Goal: Navigation & Orientation: Find specific page/section

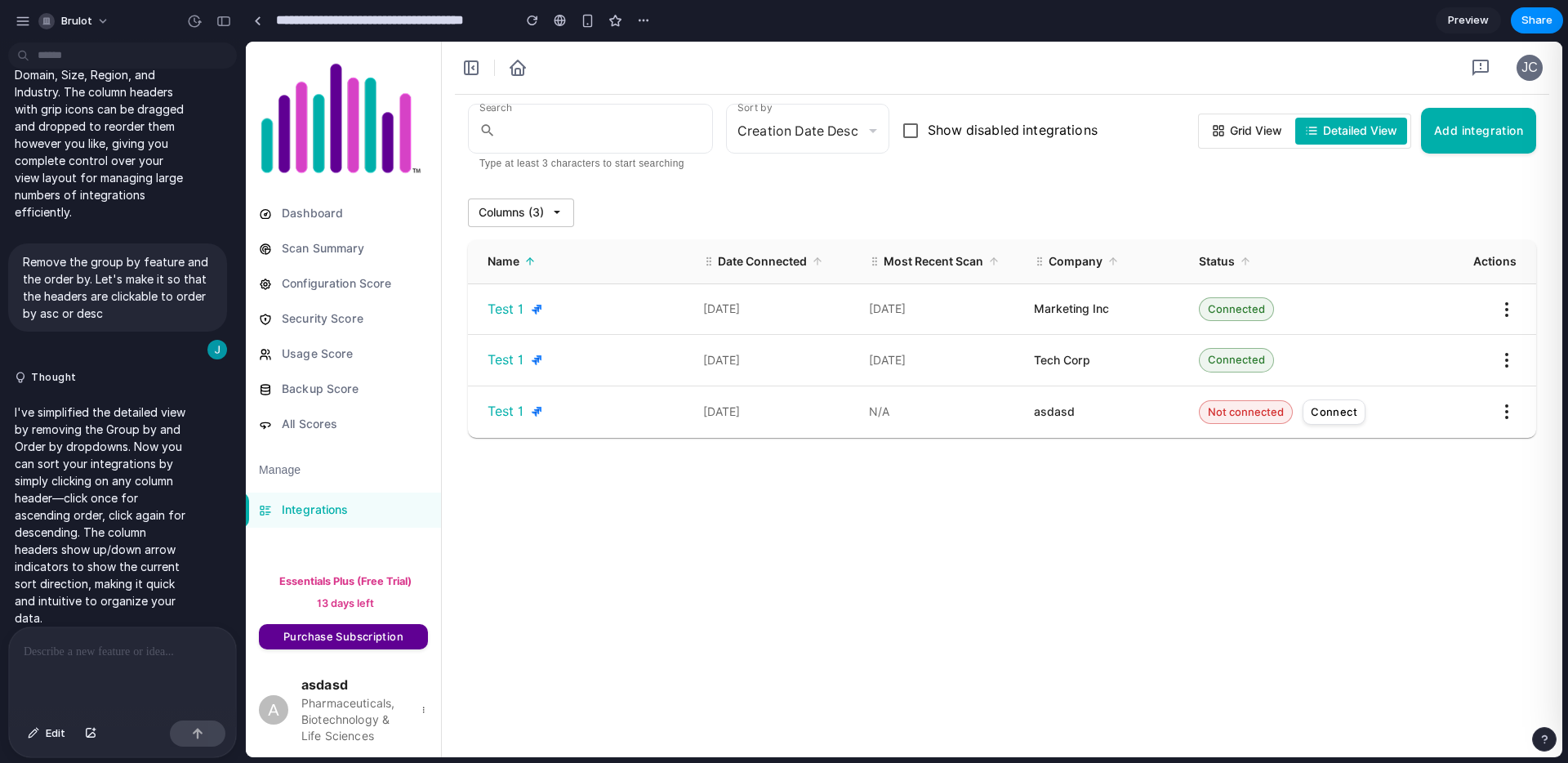
scroll to position [653, 0]
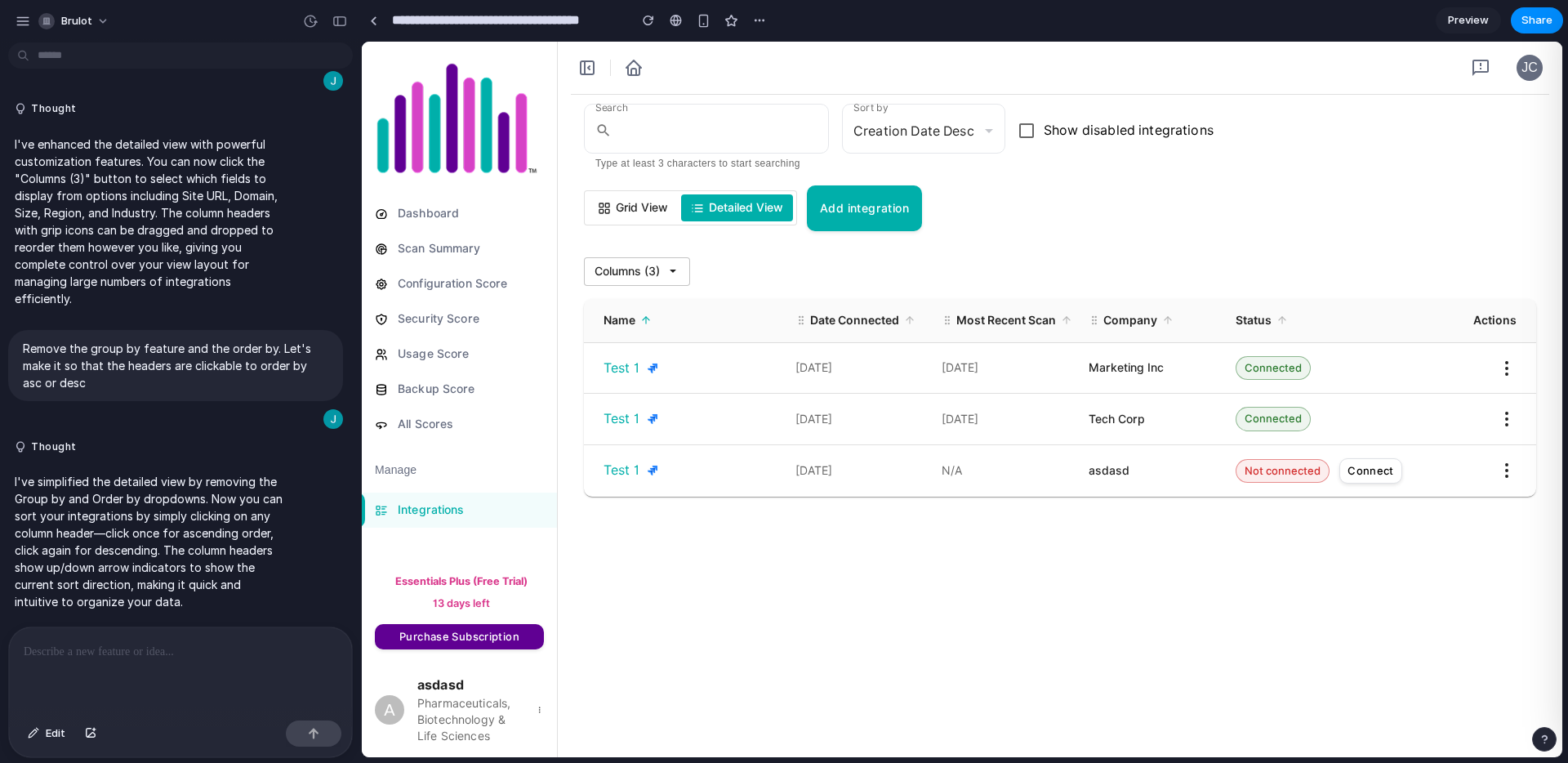
drag, startPoint x: 244, startPoint y: 489, endPoint x: 361, endPoint y: 480, distance: 117.3
click at [1354, 193] on div "Search ​ Type at least 3 characters to start searching Sort by Creation Date De…" at bounding box center [1059, 170] width 952 height 124
click at [621, 276] on span "Columns ( 3 )" at bounding box center [627, 271] width 65 height 17
click at [1074, 228] on div "Search ​ Type at least 3 characters to start searching Sort by Creation Date De…" at bounding box center [1059, 170] width 952 height 124
click at [650, 210] on span "Grid View" at bounding box center [641, 208] width 52 height 17
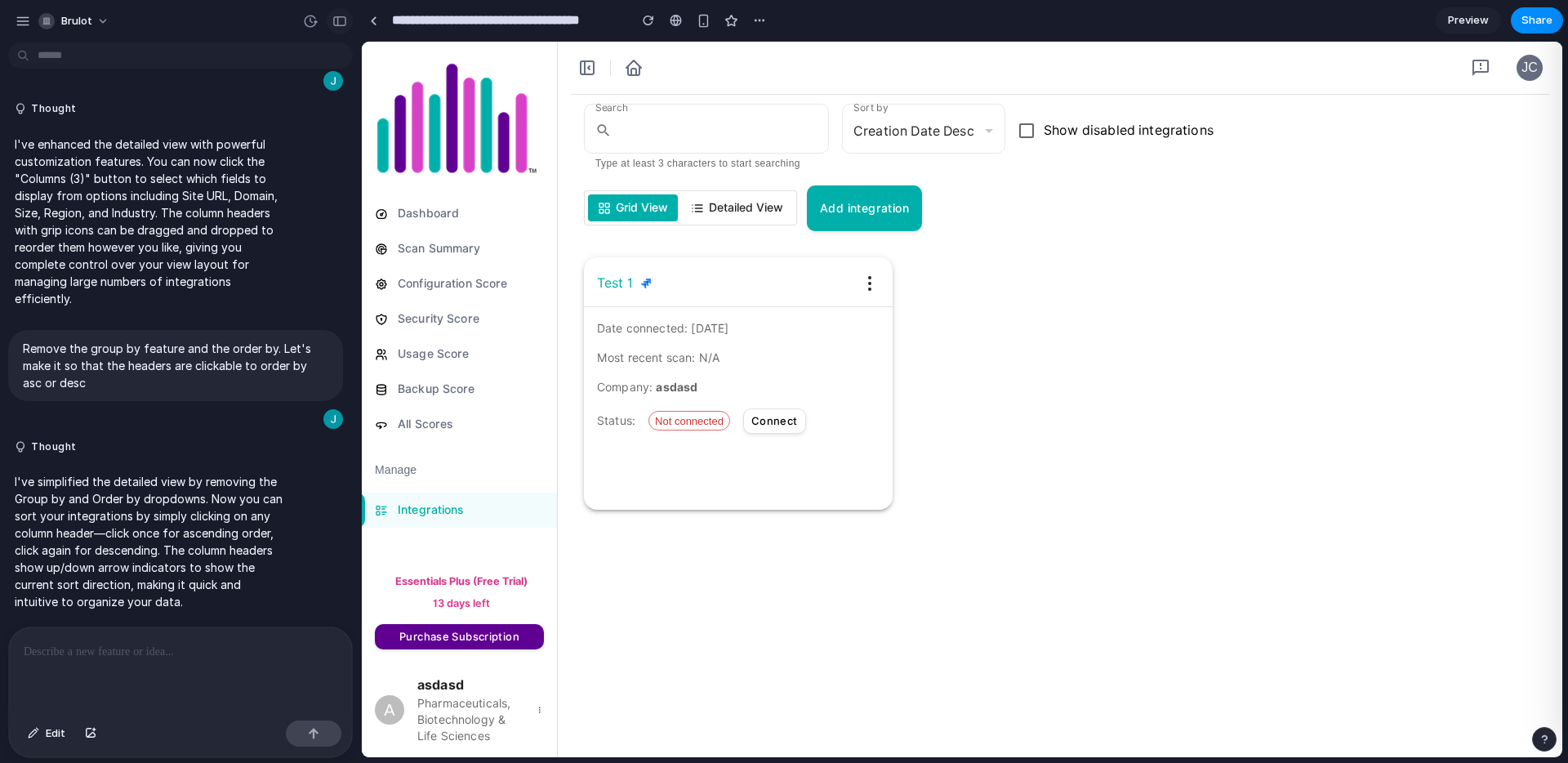
click at [333, 22] on div "button" at bounding box center [339, 21] width 15 height 11
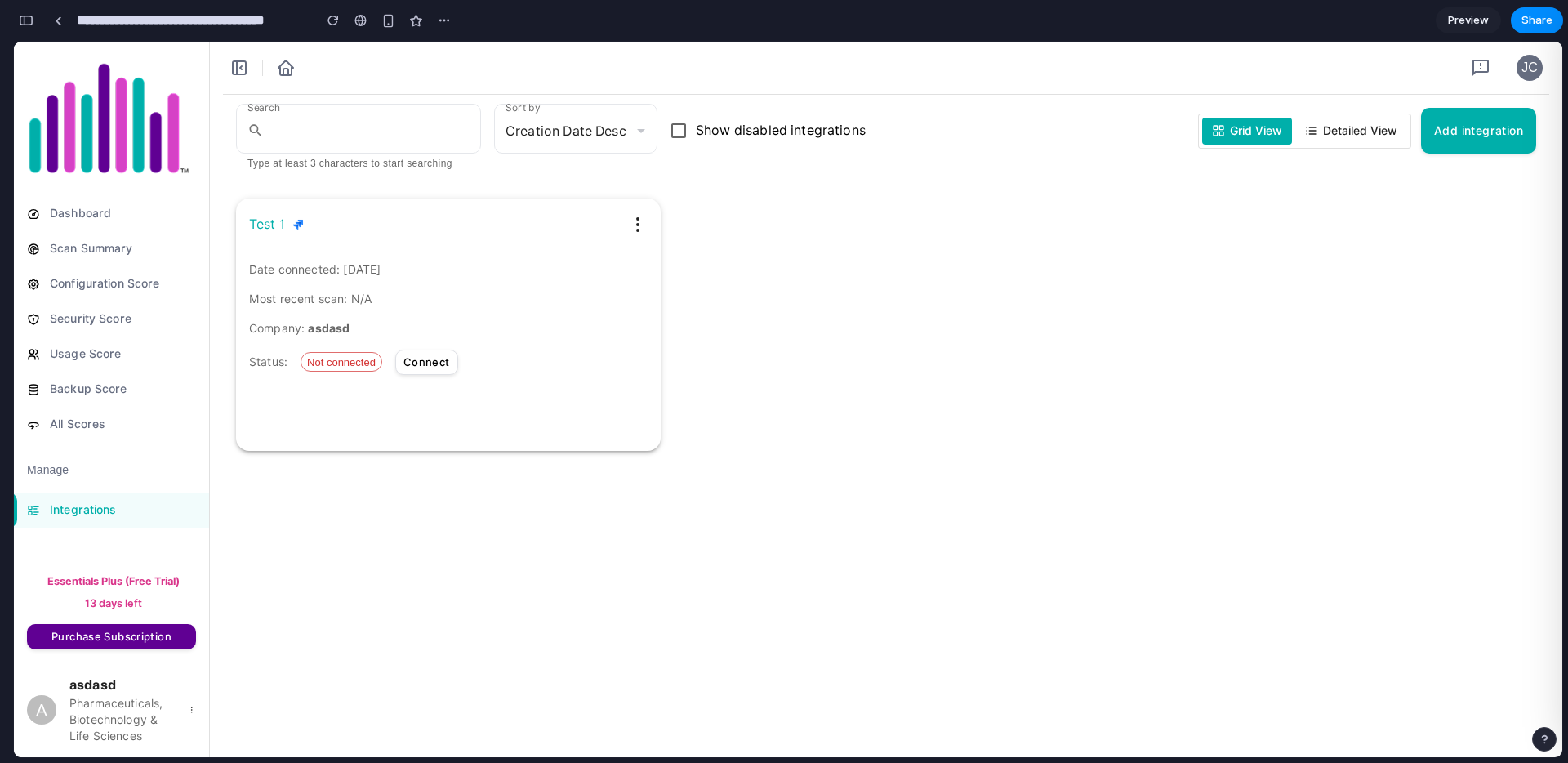
scroll to position [1545, 0]
click at [1315, 126] on icon at bounding box center [1311, 130] width 13 height 13
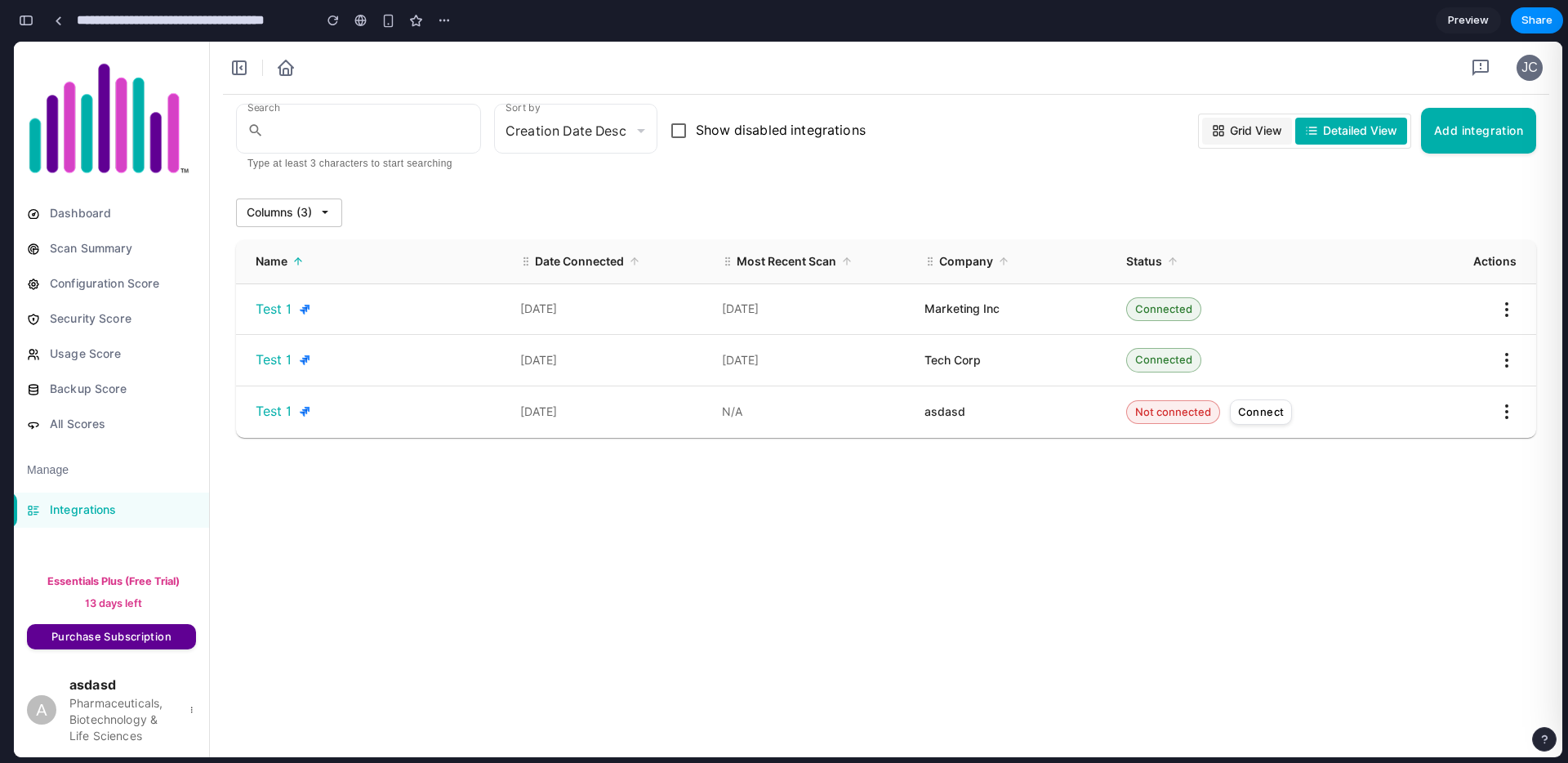
click at [1274, 127] on span "Grid View" at bounding box center [1256, 131] width 52 height 17
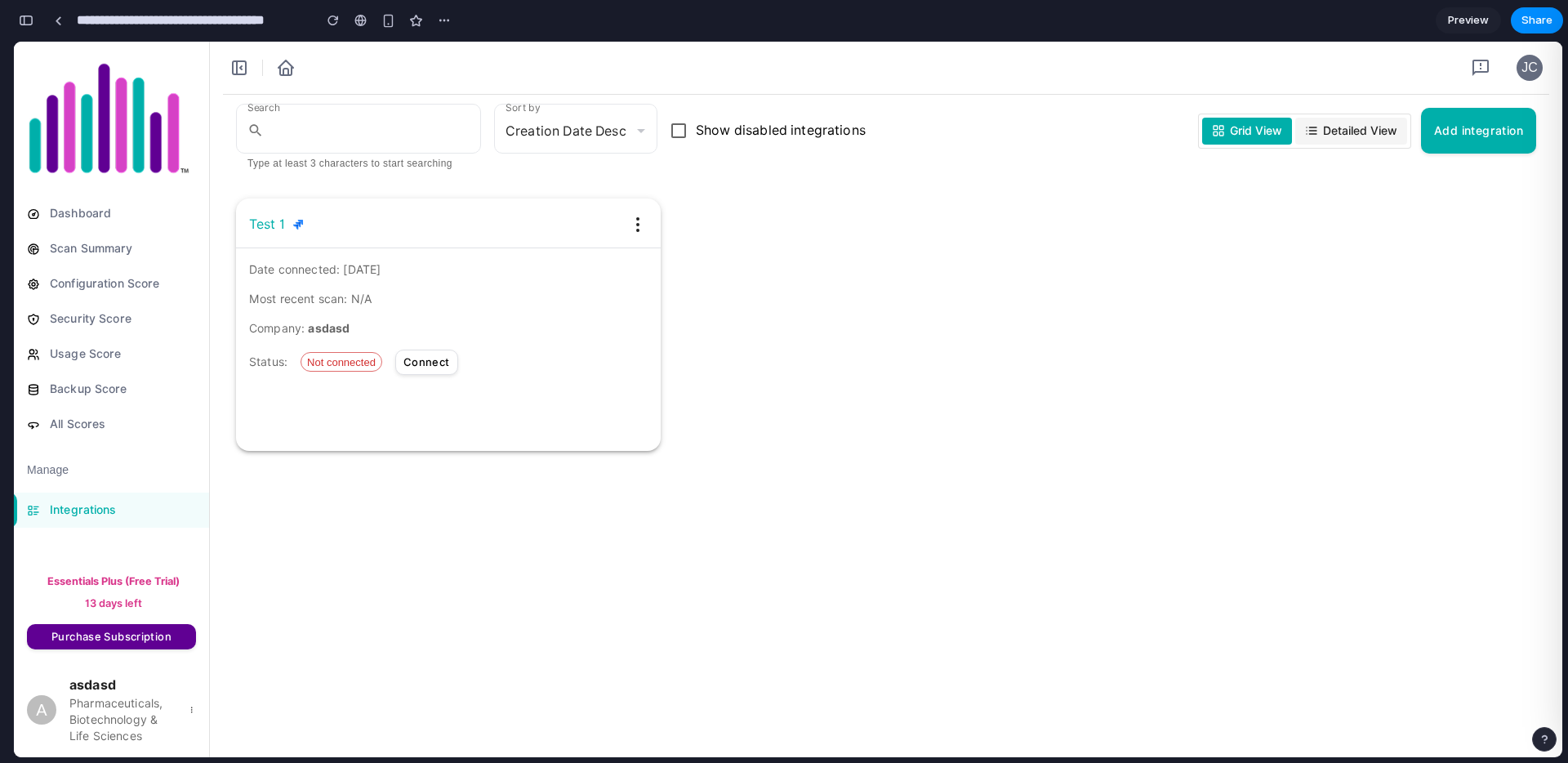
click at [1335, 130] on span "Detailed View" at bounding box center [1359, 131] width 75 height 17
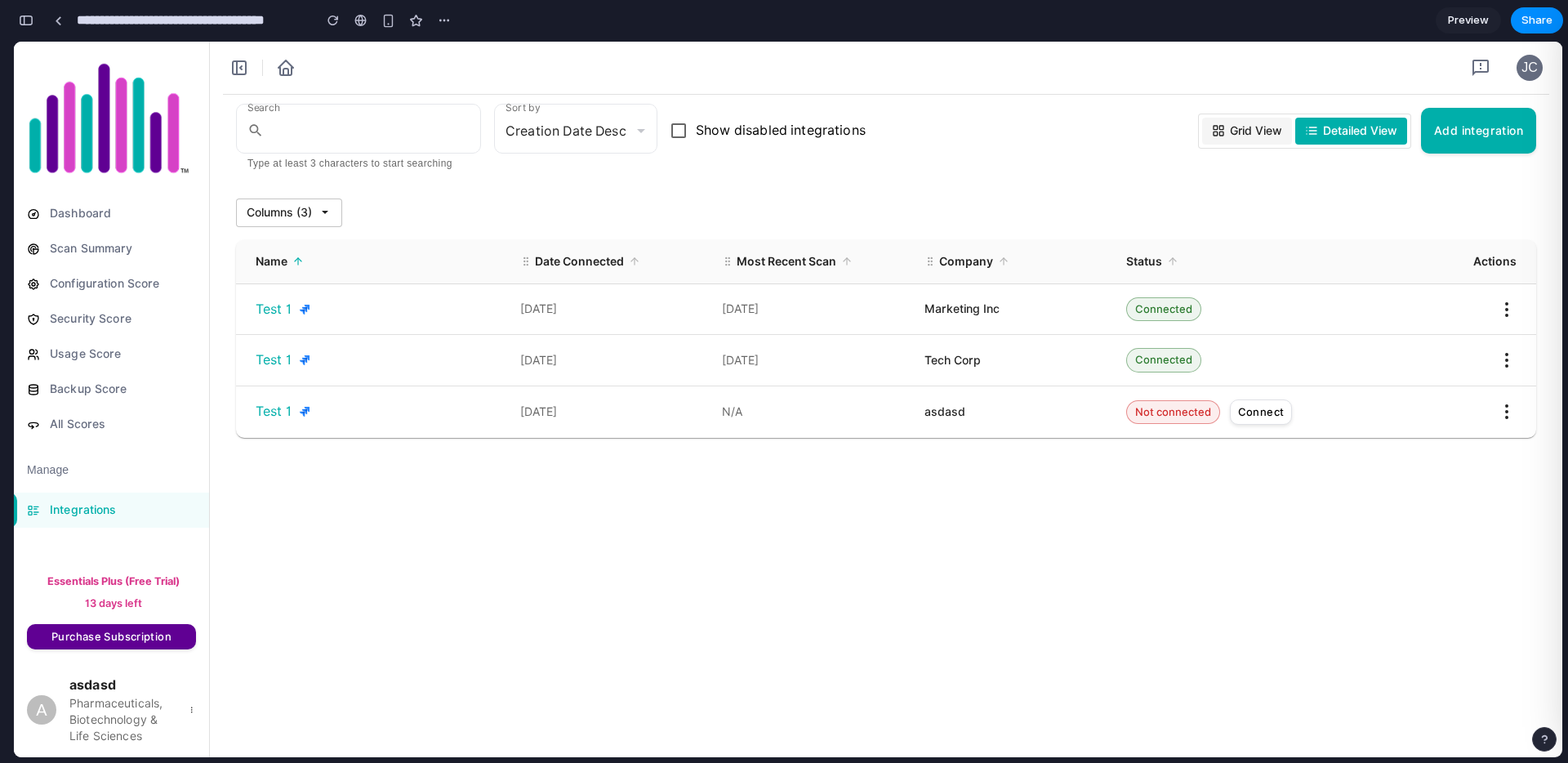
click at [1230, 131] on span "Grid View" at bounding box center [1256, 131] width 52 height 17
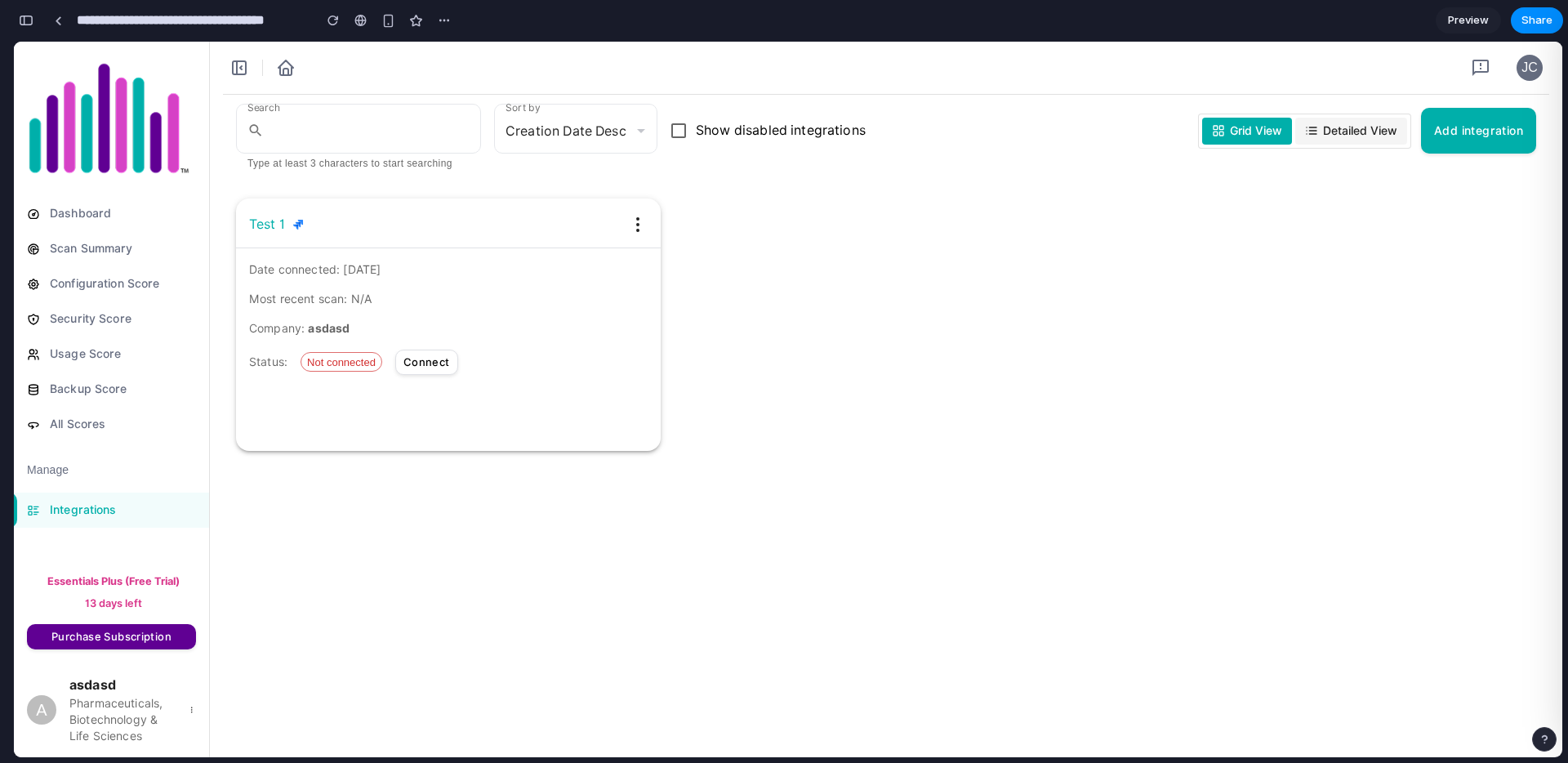
click at [1306, 134] on icon at bounding box center [1311, 130] width 13 height 13
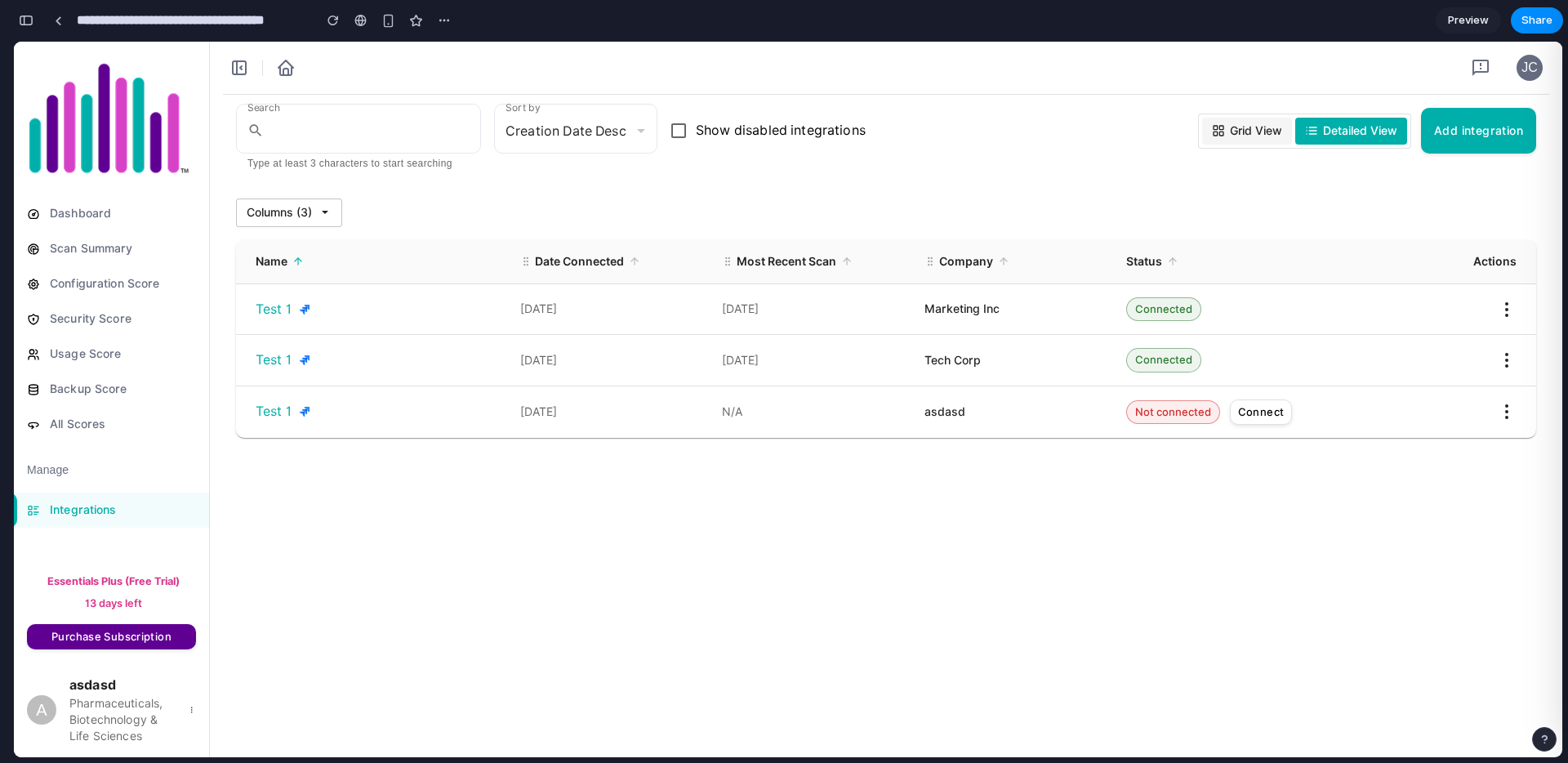
click at [1252, 129] on span "Grid View" at bounding box center [1256, 131] width 52 height 17
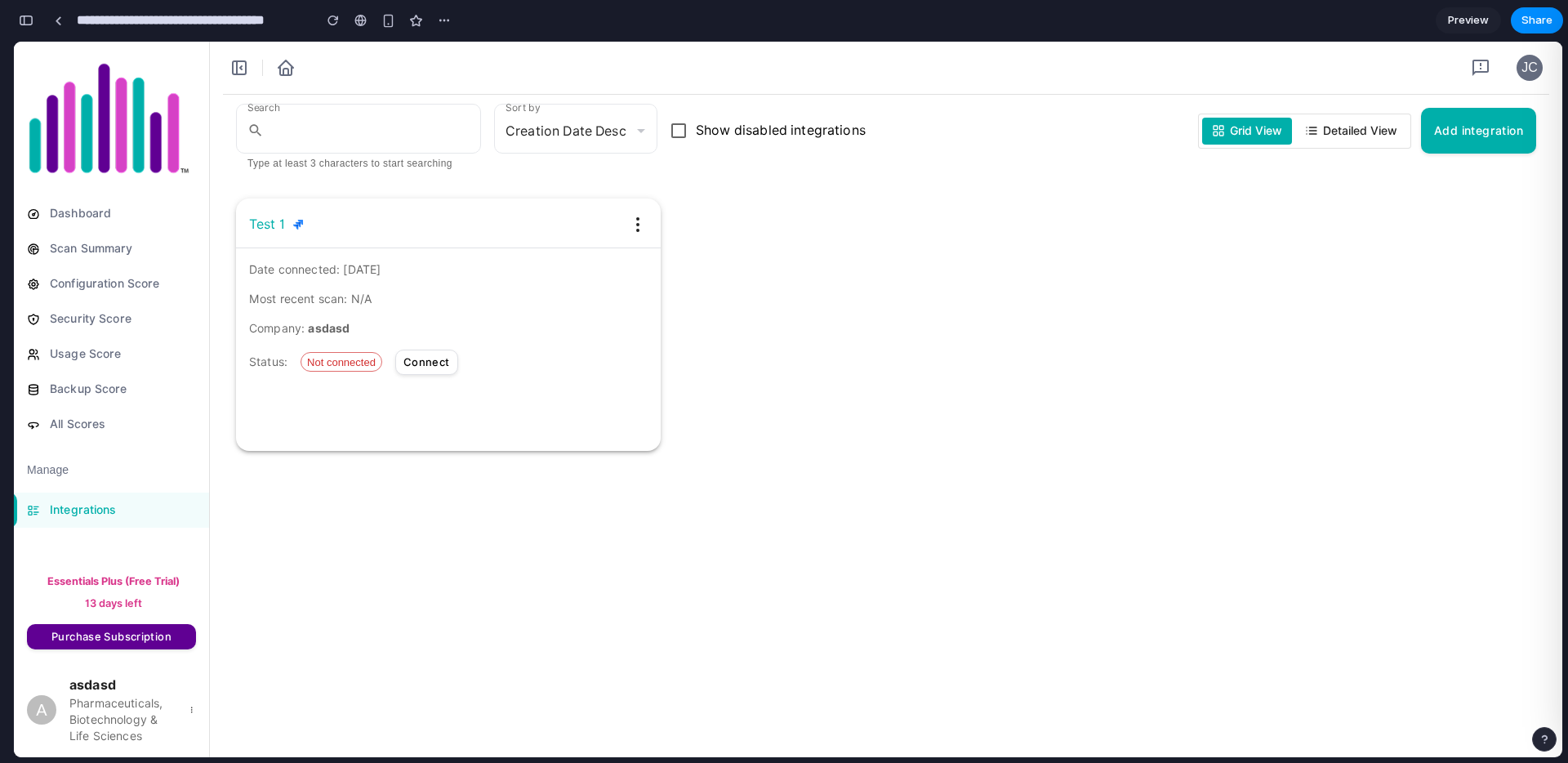
click at [1343, 123] on span "Detailed View" at bounding box center [1359, 131] width 75 height 17
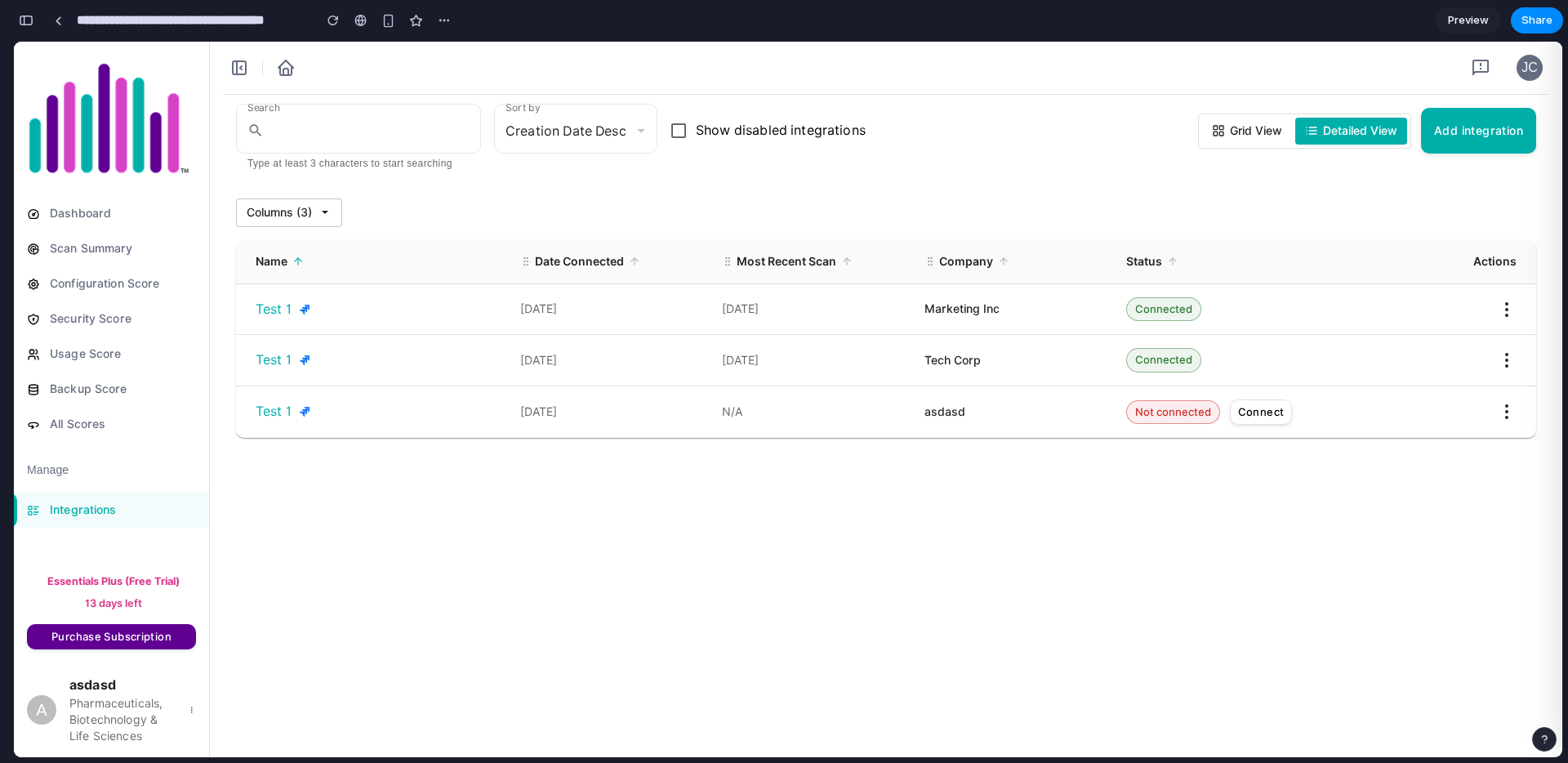
click at [1238, 118] on button "Grid View" at bounding box center [1247, 130] width 90 height 27
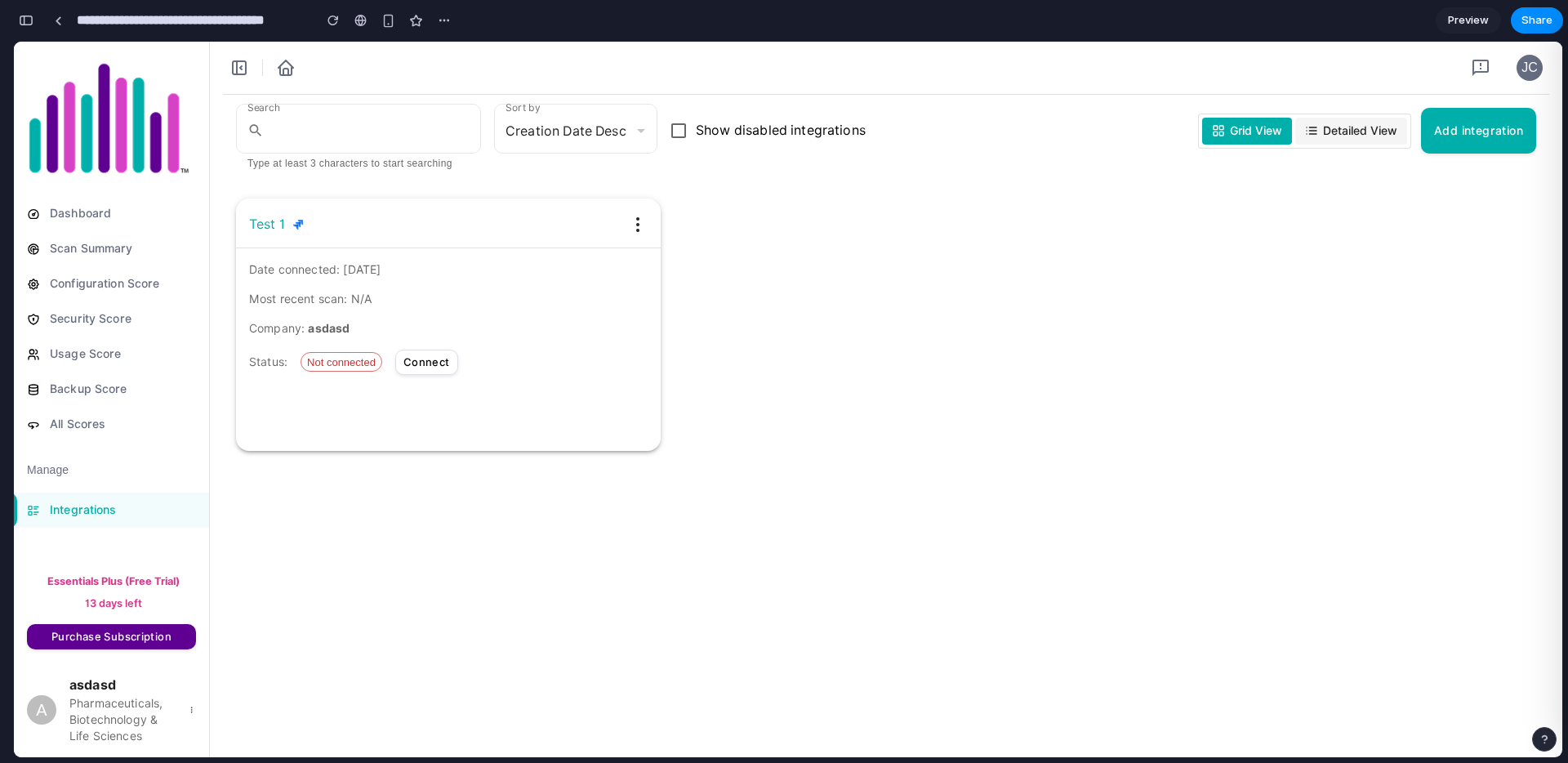
click at [1366, 124] on span "Detailed View" at bounding box center [1359, 131] width 75 height 17
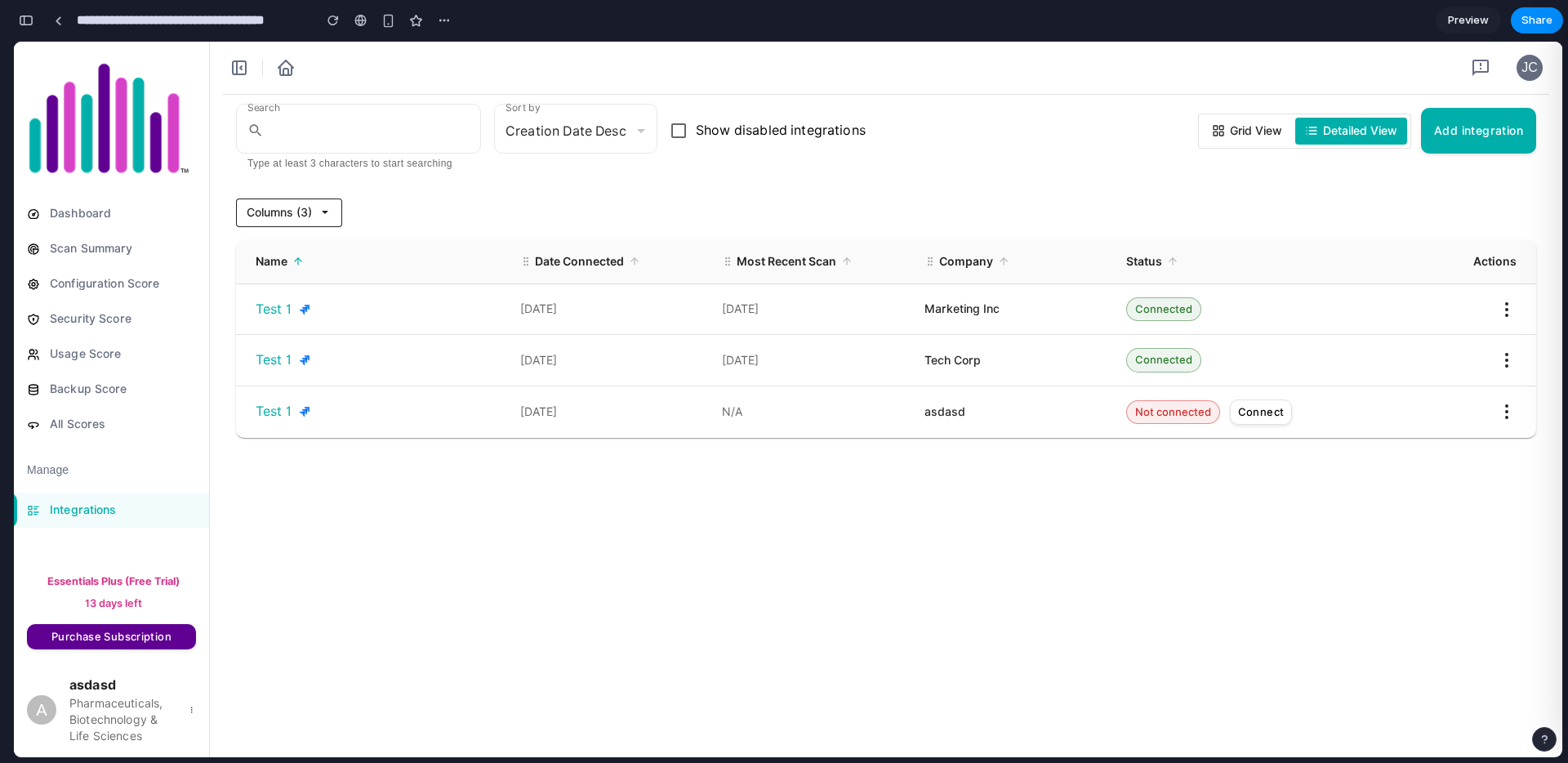
click at [339, 213] on button "Columns ( 3 )" at bounding box center [289, 212] width 106 height 28
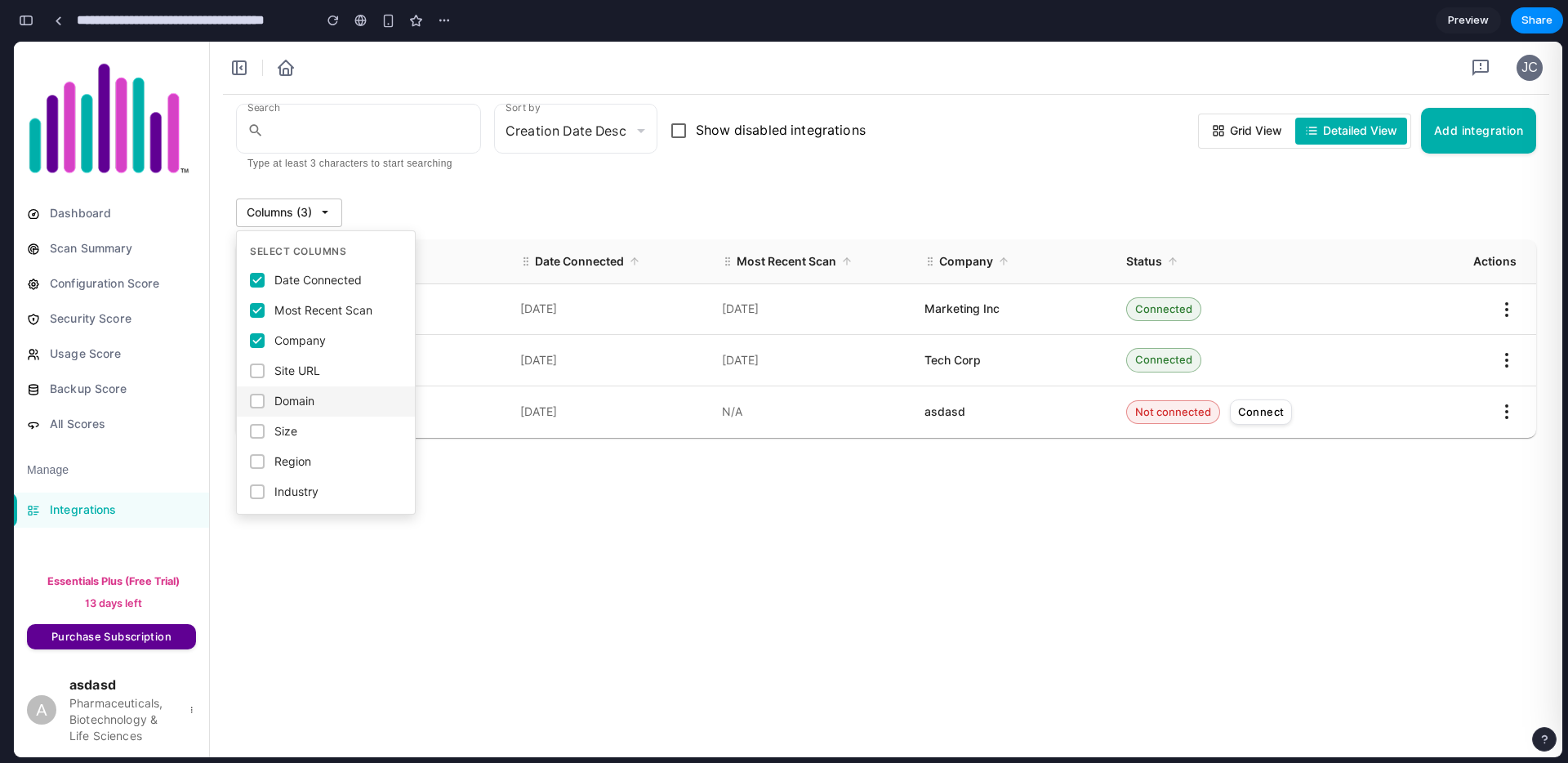
click at [303, 409] on span "Domain" at bounding box center [294, 402] width 40 height 17
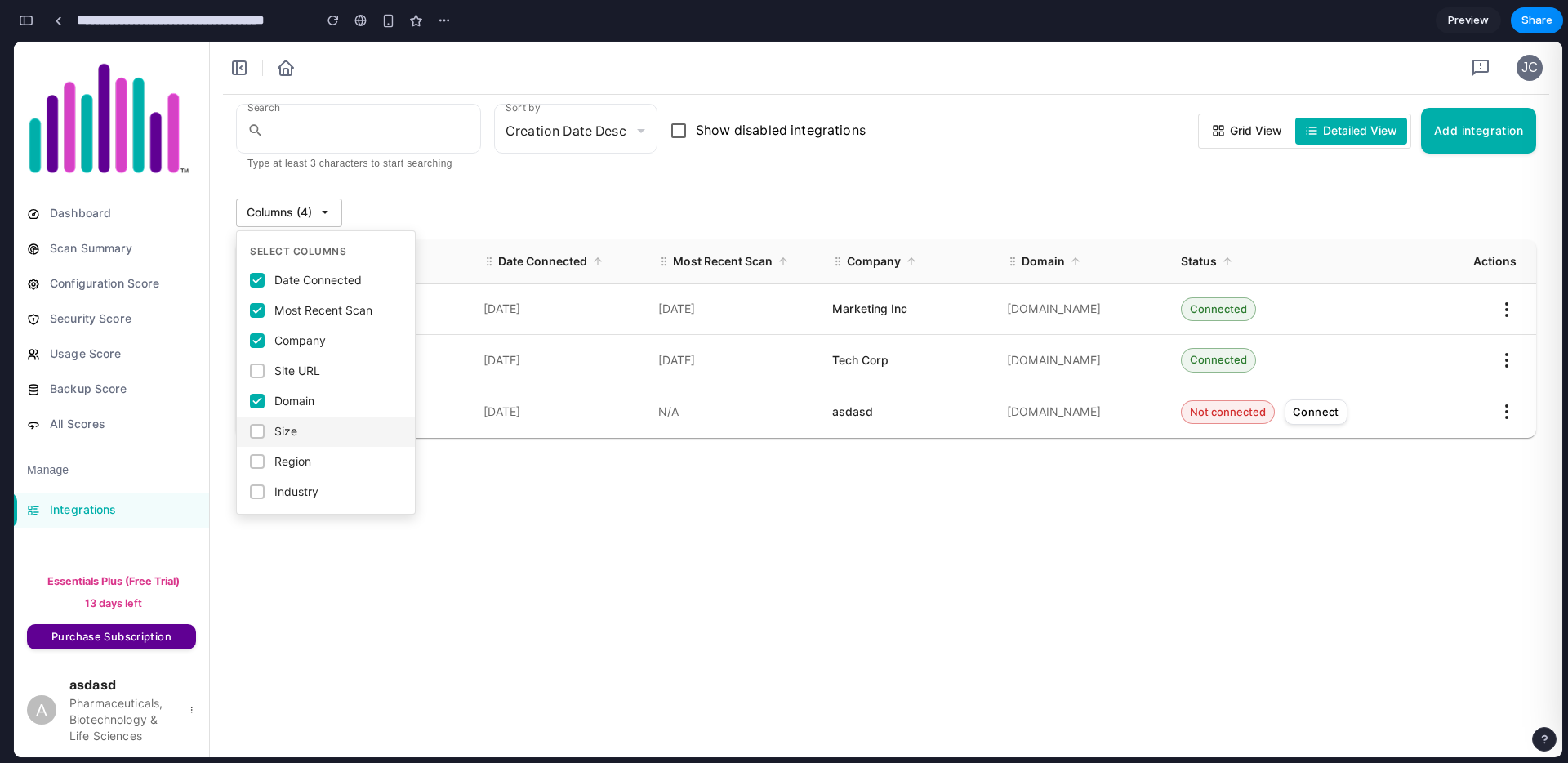
click at [299, 431] on label "Size" at bounding box center [325, 431] width 178 height 30
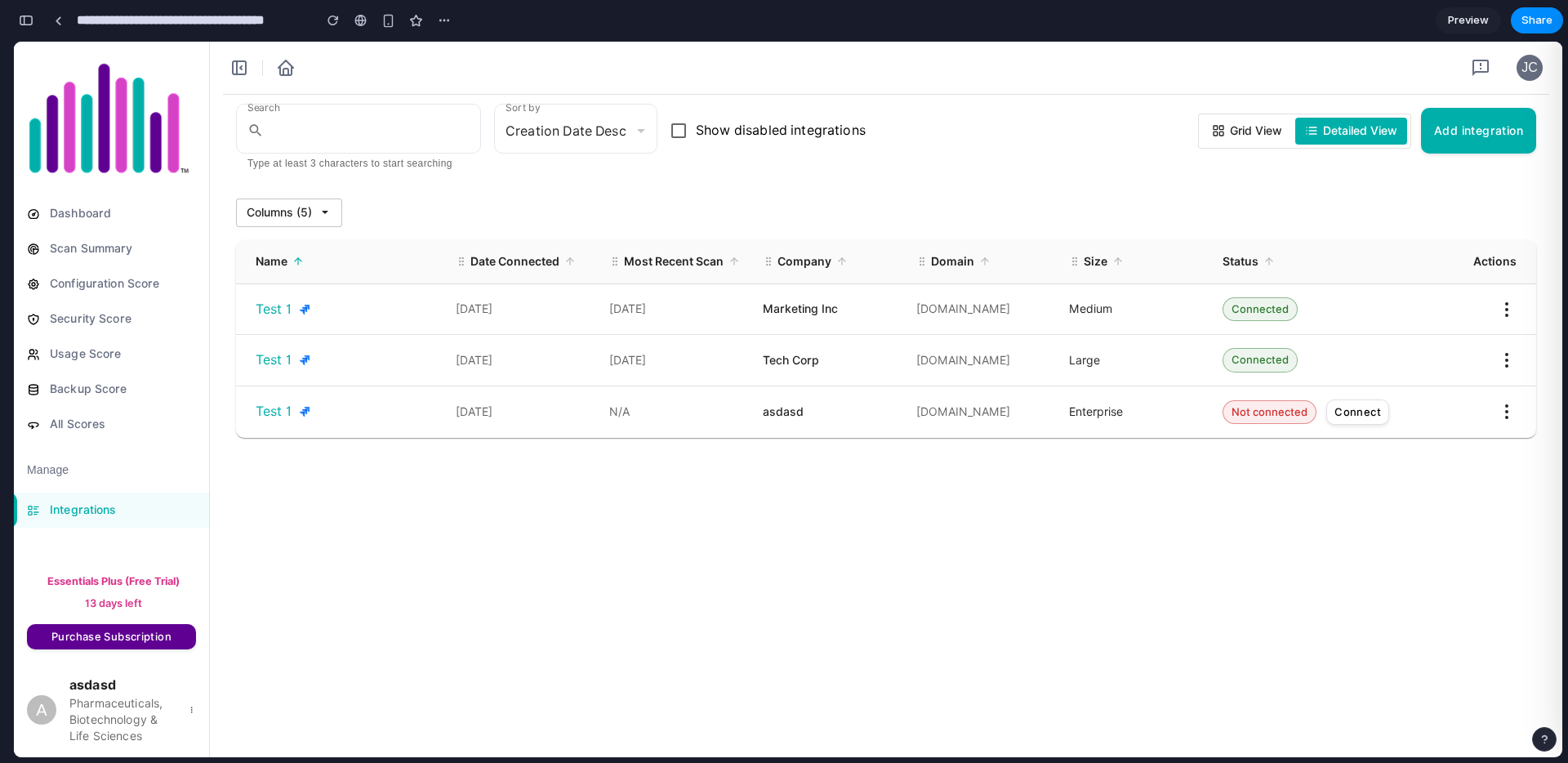
click at [978, 182] on div "Search ​ Type at least 3 characters to start searching Sort by Creation Date De…" at bounding box center [886, 273] width 1300 height 330
click at [142, 216] on span "Dashboard" at bounding box center [121, 214] width 149 height 24
click at [94, 424] on span "All Scores" at bounding box center [121, 424] width 149 height 24
click at [100, 506] on span "Integrations" at bounding box center [121, 510] width 149 height 24
click at [693, 656] on div "Dashboard Scan Summary Configuration Score Security Score Usage Score Backup Sc…" at bounding box center [788, 399] width 1548 height 715
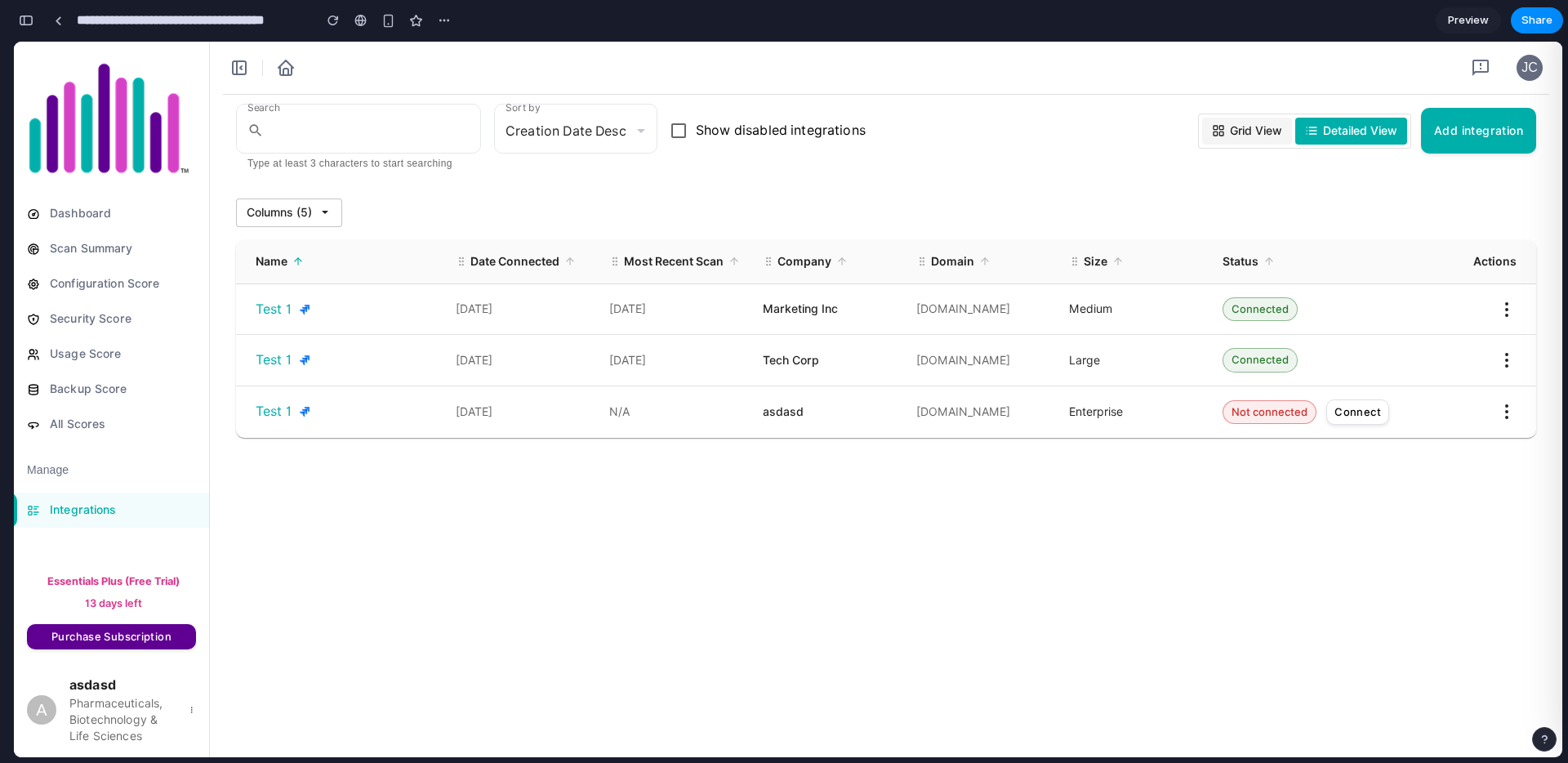
click at [1247, 136] on span "Grid View" at bounding box center [1256, 131] width 52 height 17
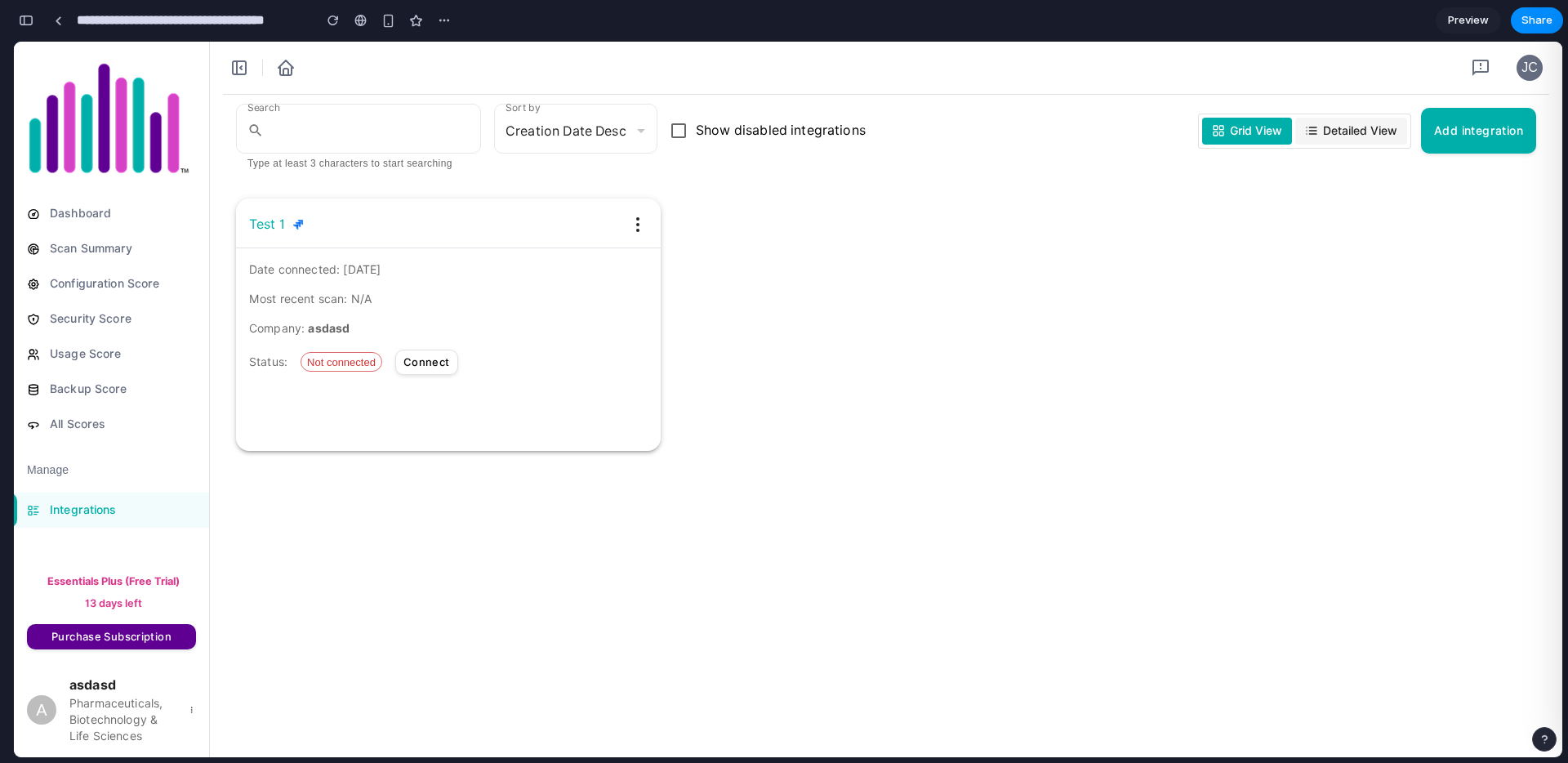
click at [1349, 127] on span "Detailed View" at bounding box center [1359, 131] width 75 height 17
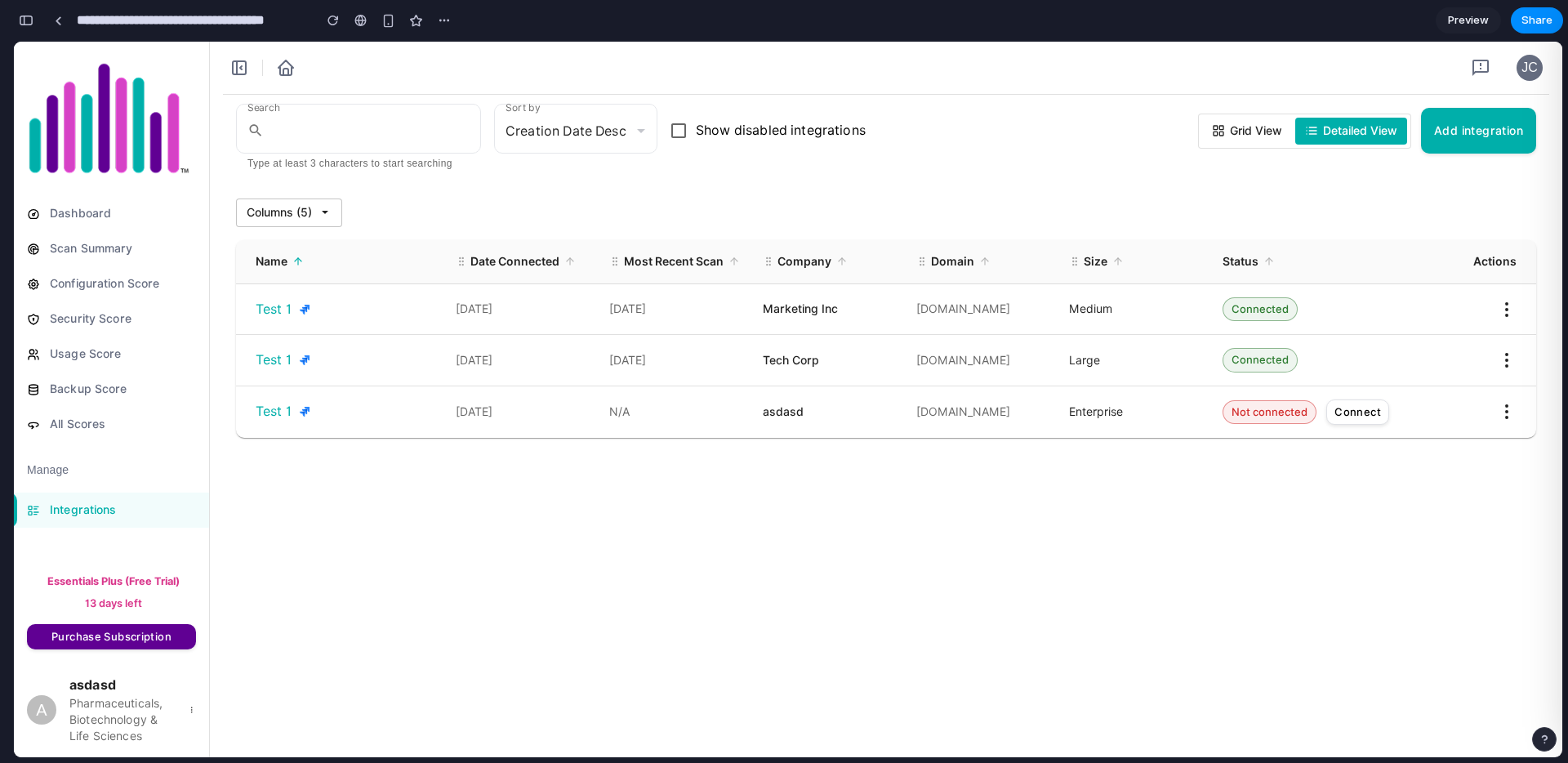
click at [1078, 58] on div "JC" at bounding box center [887, 68] width 1353 height 52
click at [1073, 59] on div "JC" at bounding box center [887, 68] width 1353 height 52
